Goal: Task Accomplishment & Management: Manage account settings

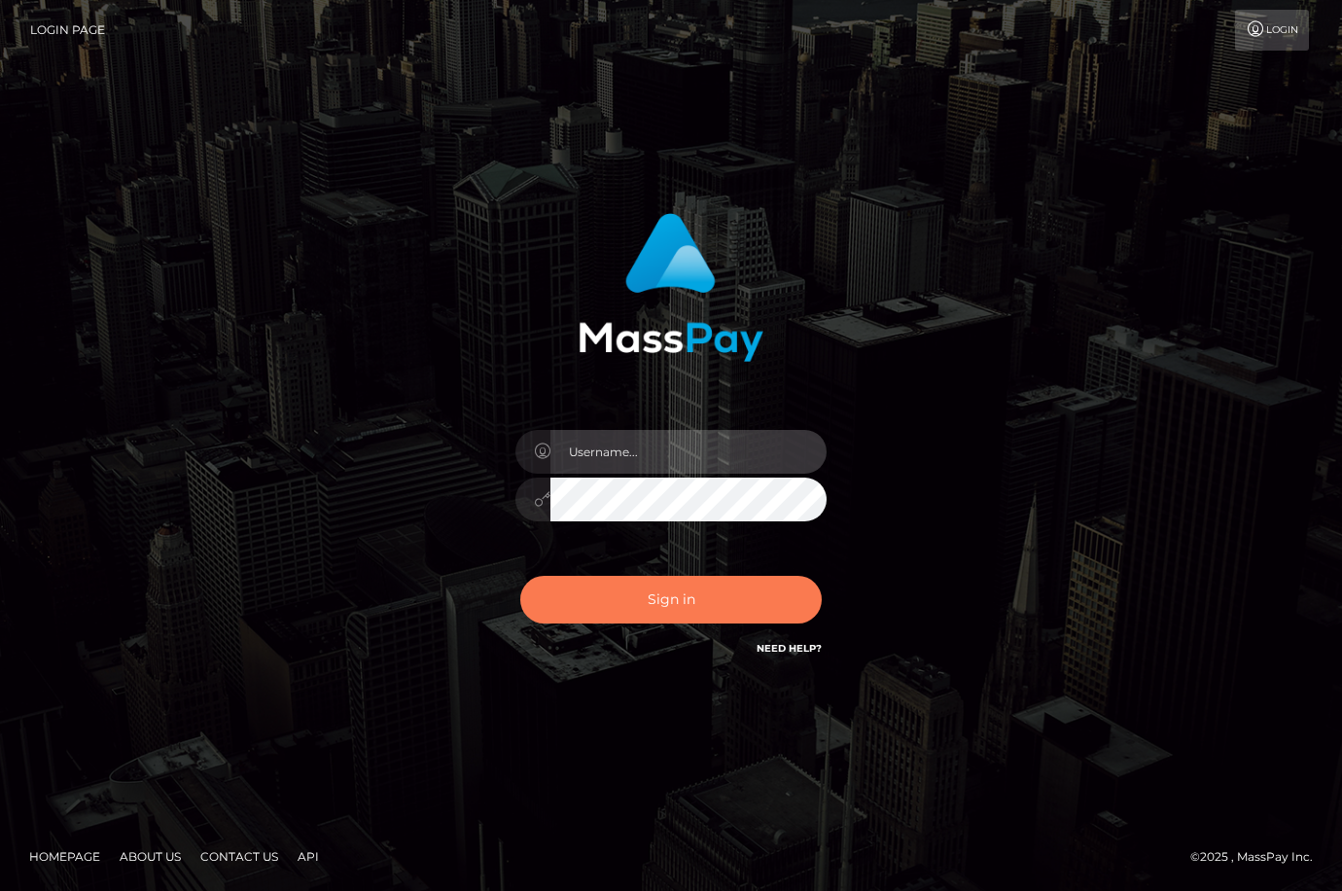
type input "Dan"
click at [638, 607] on button "Sign in" at bounding box center [671, 600] width 302 height 48
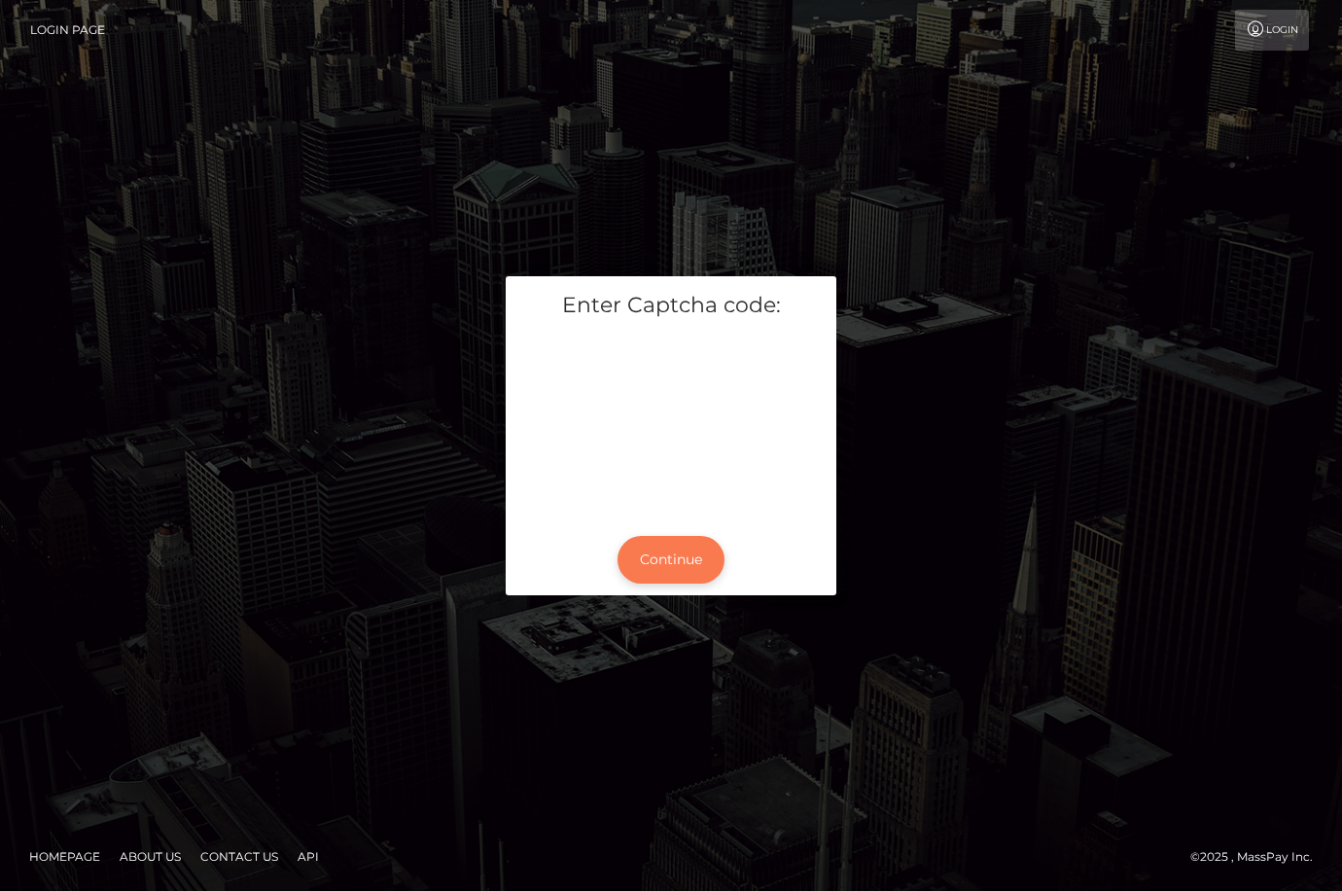
click at [686, 551] on button "Continue" at bounding box center [671, 560] width 107 height 48
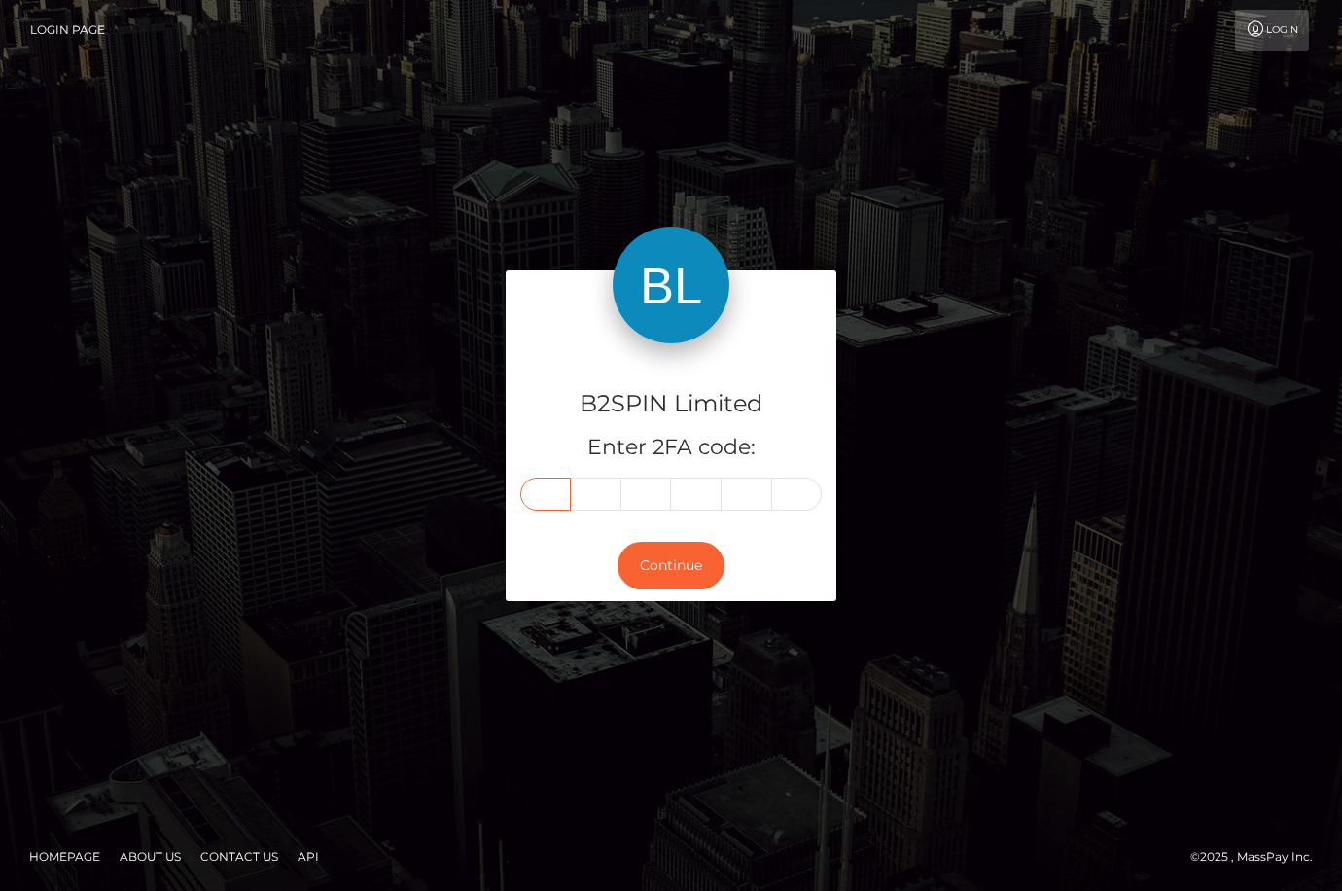
click at [552, 501] on input "text" at bounding box center [545, 494] width 51 height 33
type input "6"
type input "3"
type input "4"
type input "9"
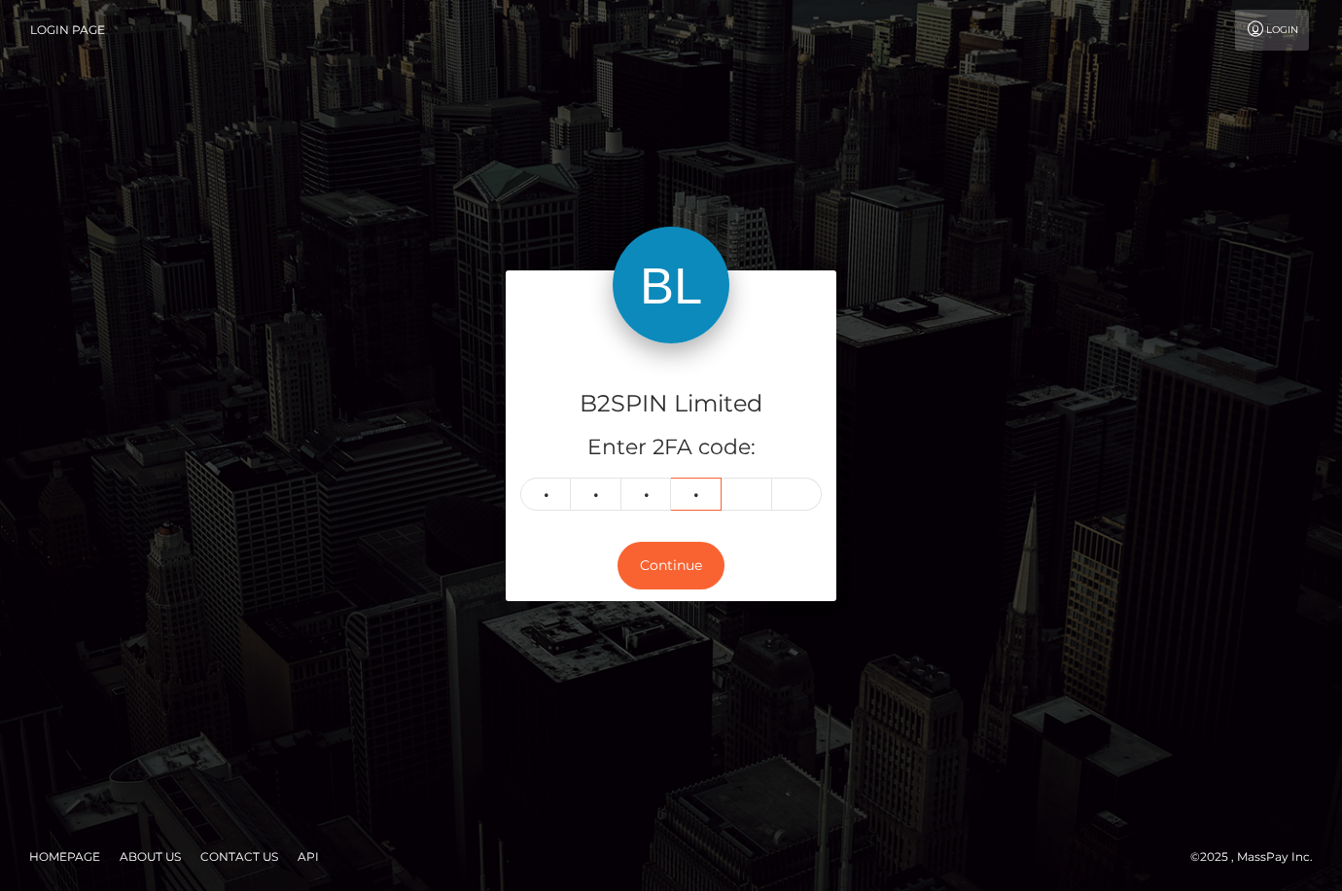
type input "3"
type input "1"
type input "9"
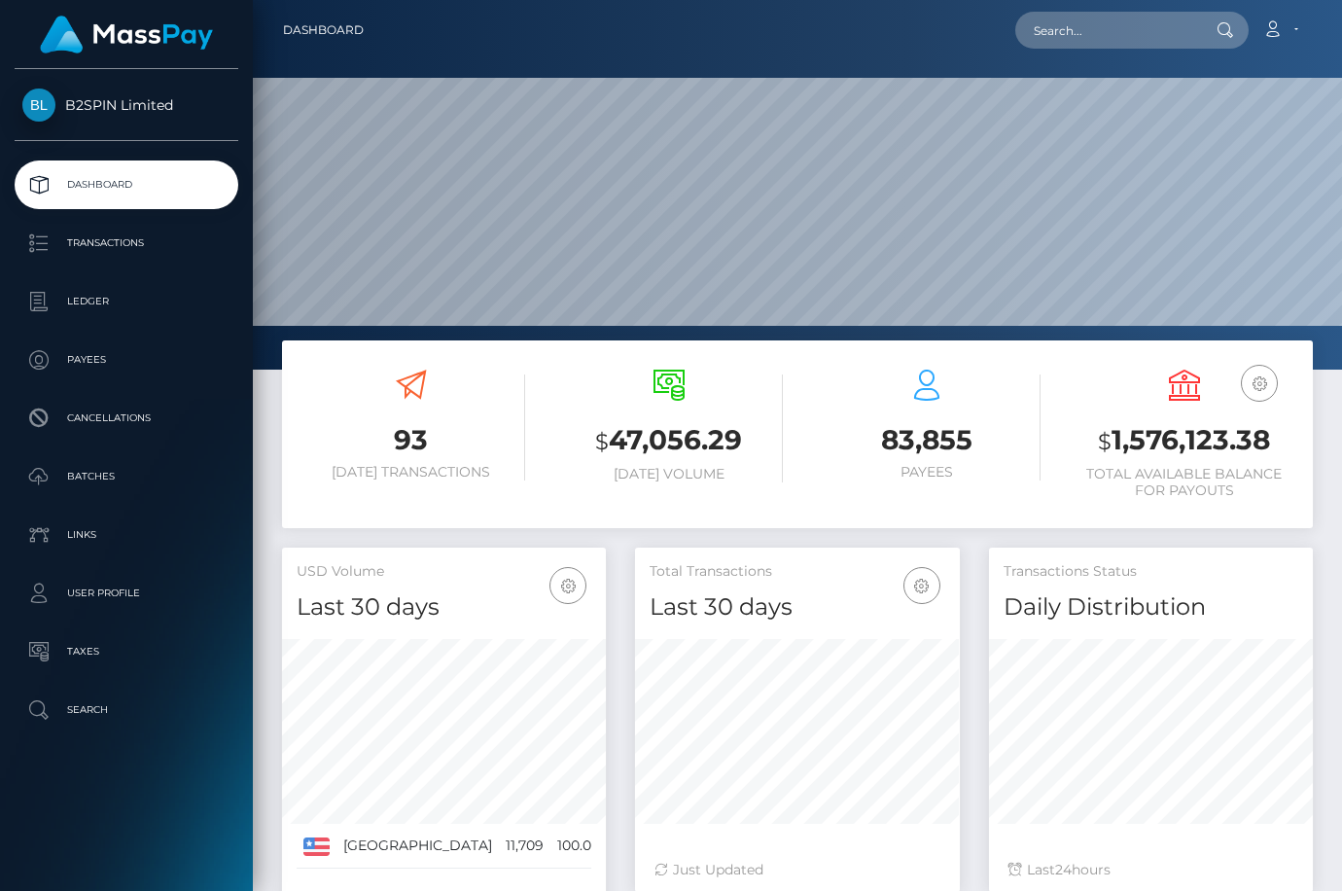
scroll to position [345, 325]
click at [1193, 441] on h3 "$ 1,576,123.38" at bounding box center [1184, 441] width 229 height 40
copy h3 "1,576,123.38"
